Goal: Information Seeking & Learning: Learn about a topic

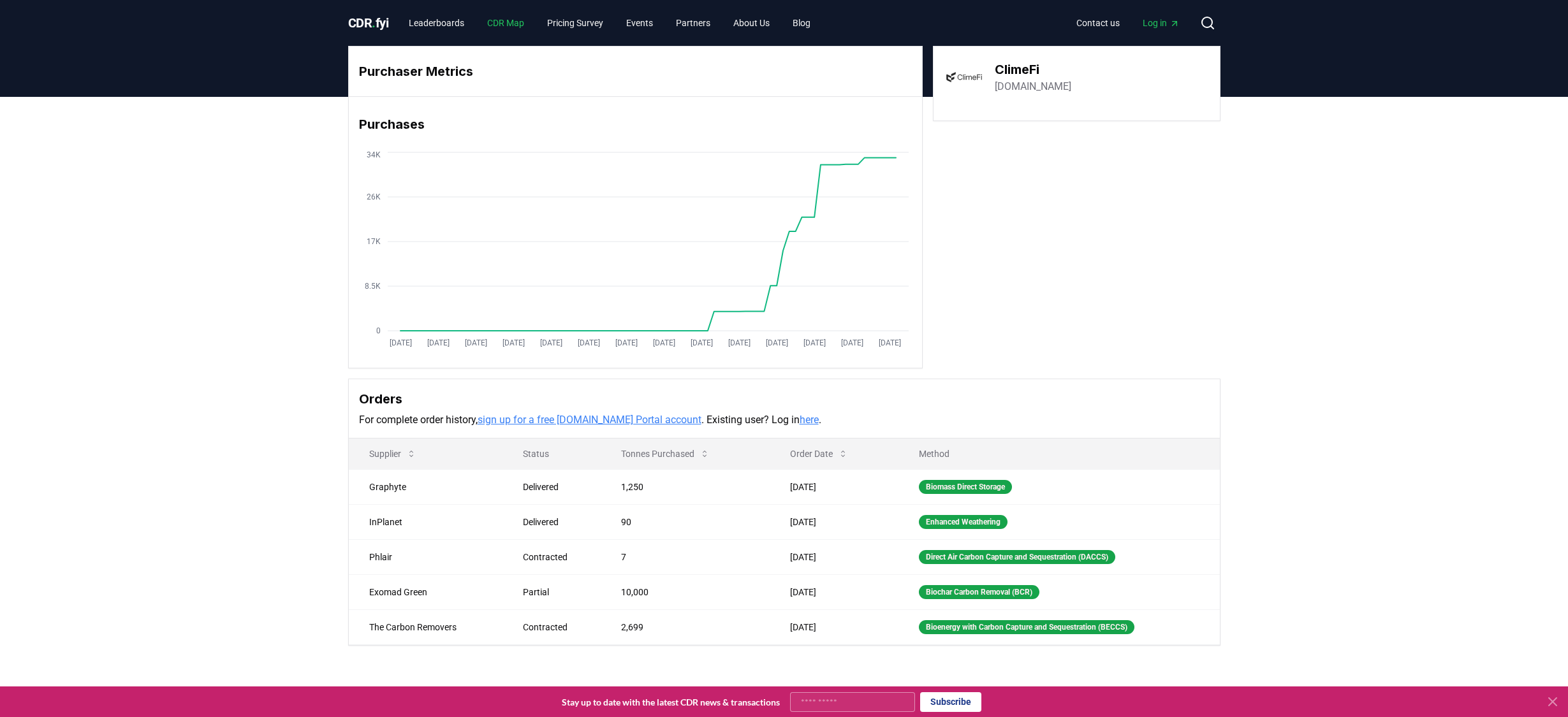
click at [520, 16] on link "CDR Map" at bounding box center [505, 23] width 57 height 23
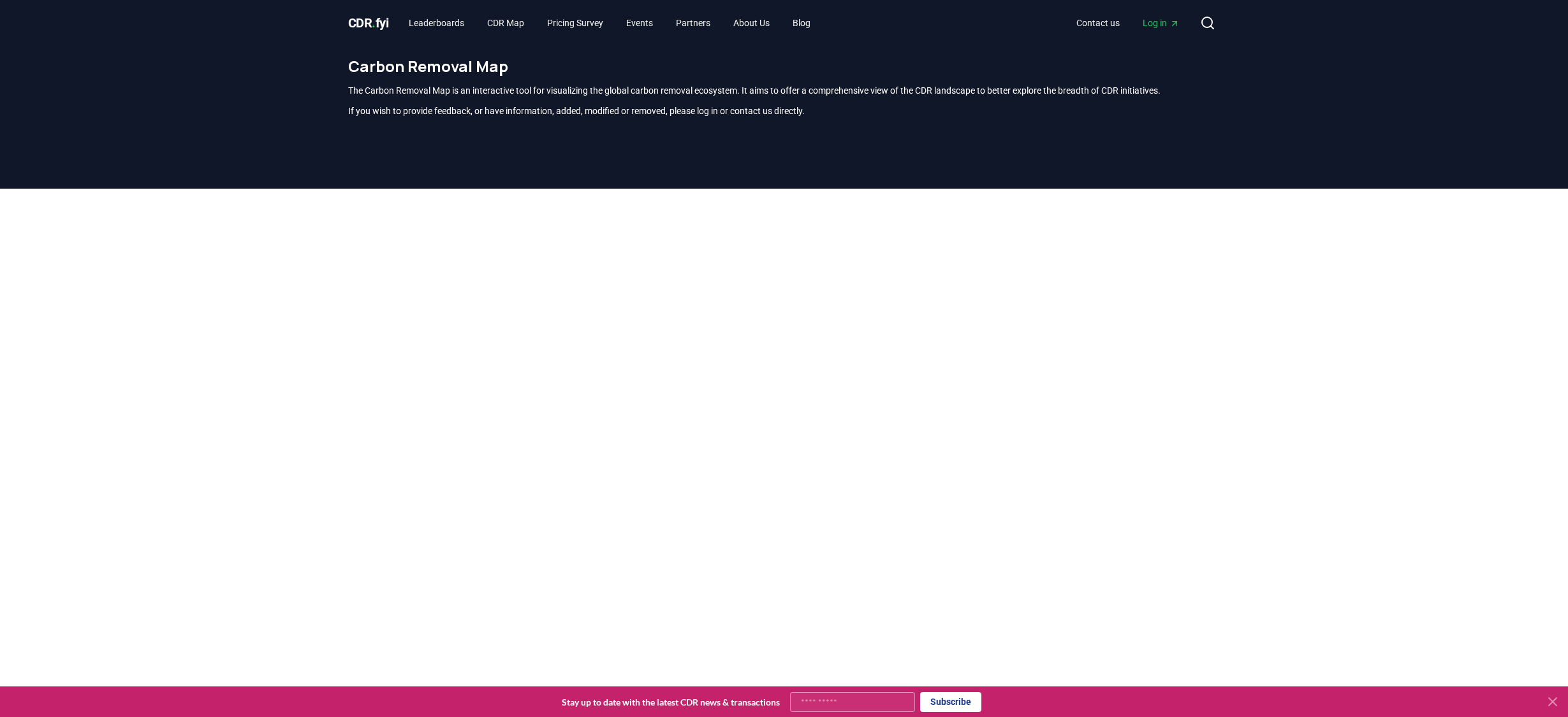
scroll to position [375, 0]
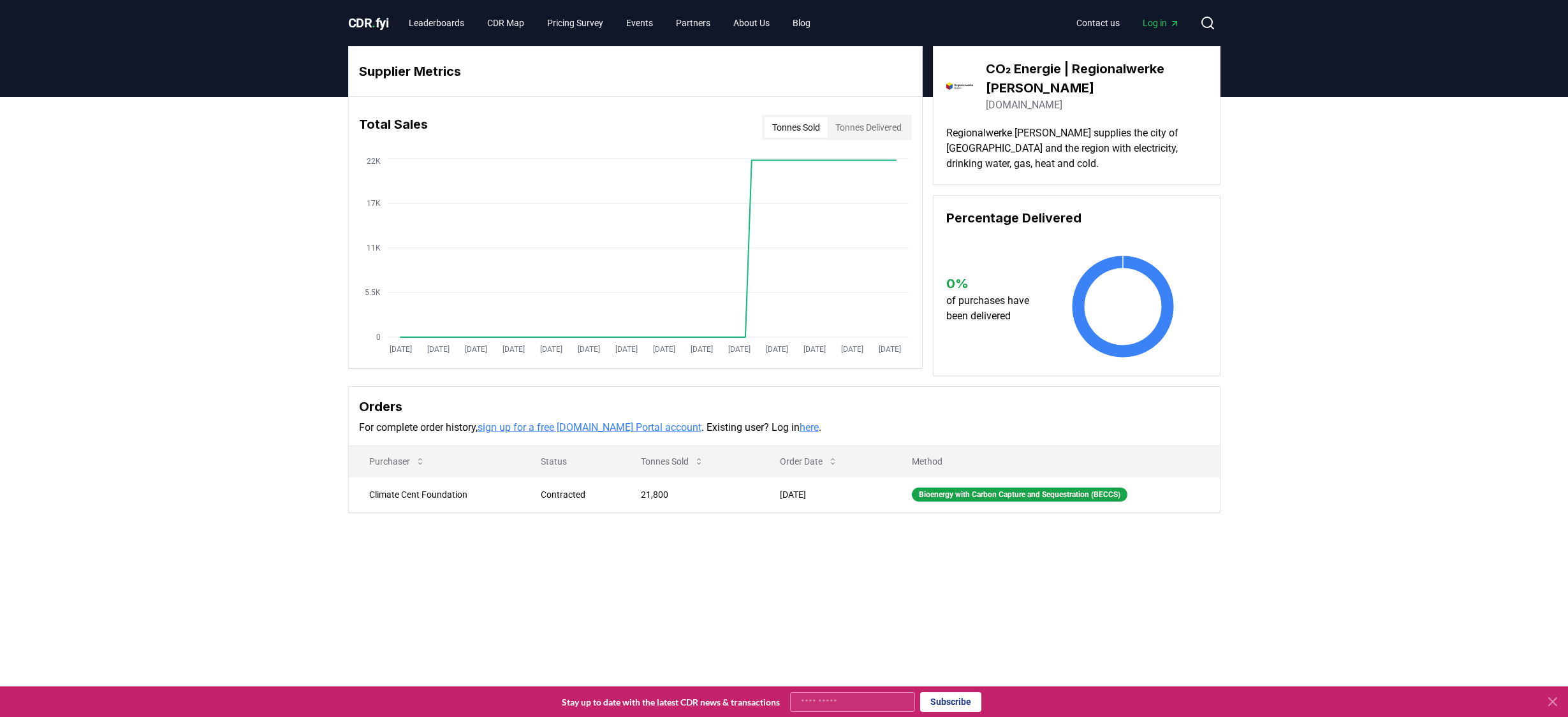
click at [1019, 105] on link "[DOMAIN_NAME]" at bounding box center [1024, 105] width 76 height 15
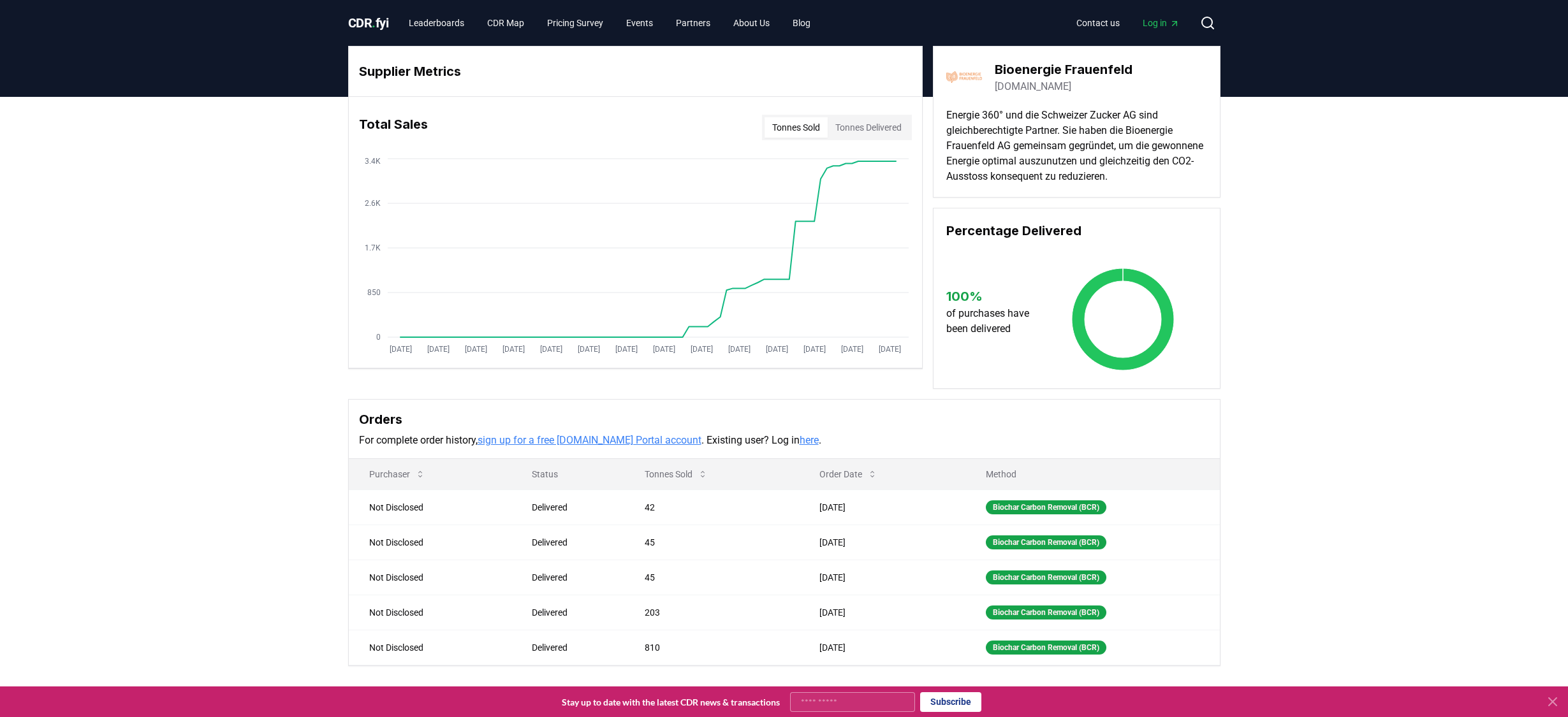
click at [900, 130] on button "Tonnes Delivered" at bounding box center [868, 127] width 82 height 20
drag, startPoint x: 1148, startPoint y: 63, endPoint x: 997, endPoint y: 66, distance: 151.0
click at [997, 66] on div "Bioenergie Frauenfeld bioenergie-frauenfeld.ch" at bounding box center [1076, 77] width 261 height 35
copy h3 "Bioenergie Frauenfeld"
